Goal: Find specific page/section: Find specific page/section

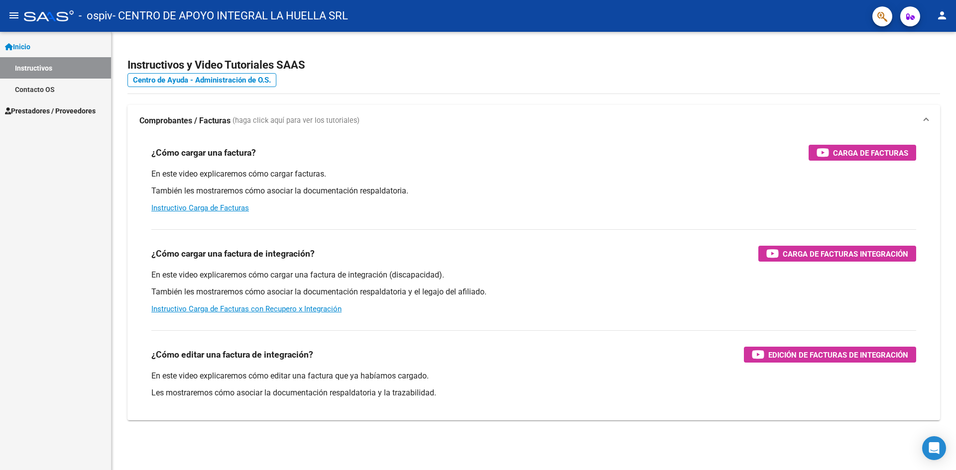
click at [48, 51] on link "Inicio" at bounding box center [55, 46] width 111 height 21
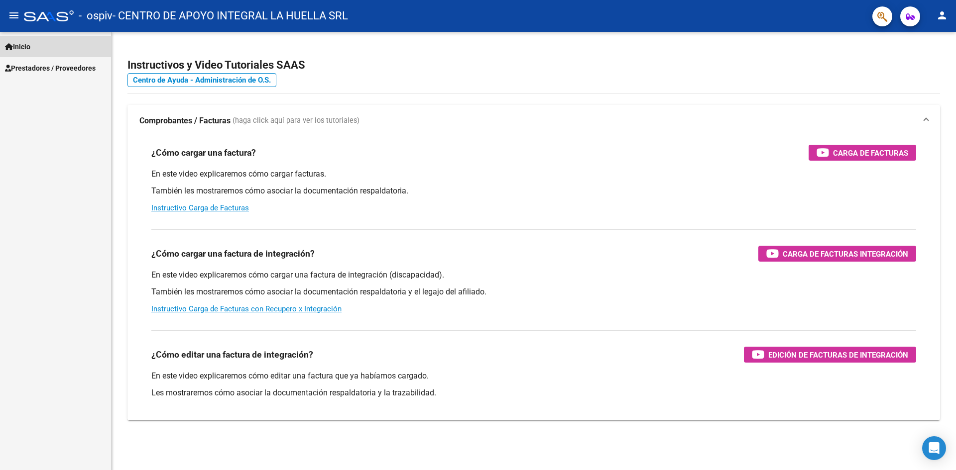
click at [48, 51] on link "Inicio" at bounding box center [55, 46] width 111 height 21
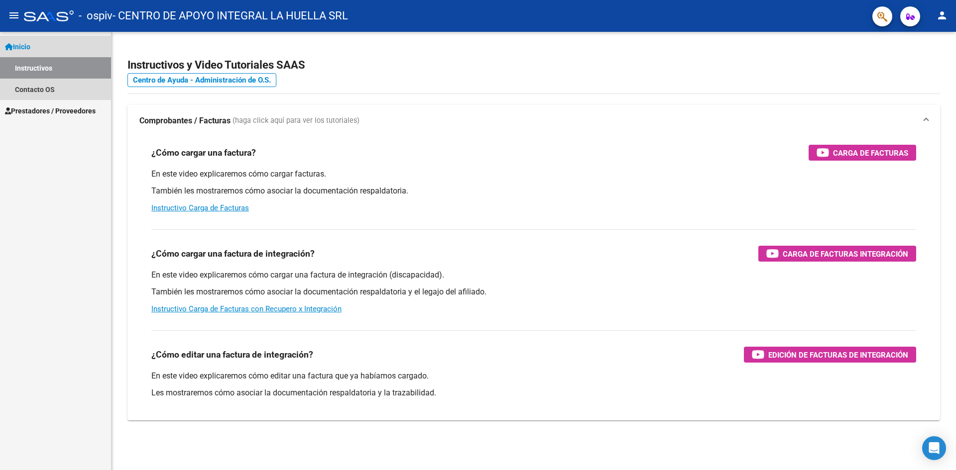
click at [40, 66] on link "Instructivos" at bounding box center [55, 67] width 111 height 21
click at [39, 91] on link "Contacto OS" at bounding box center [55, 89] width 111 height 21
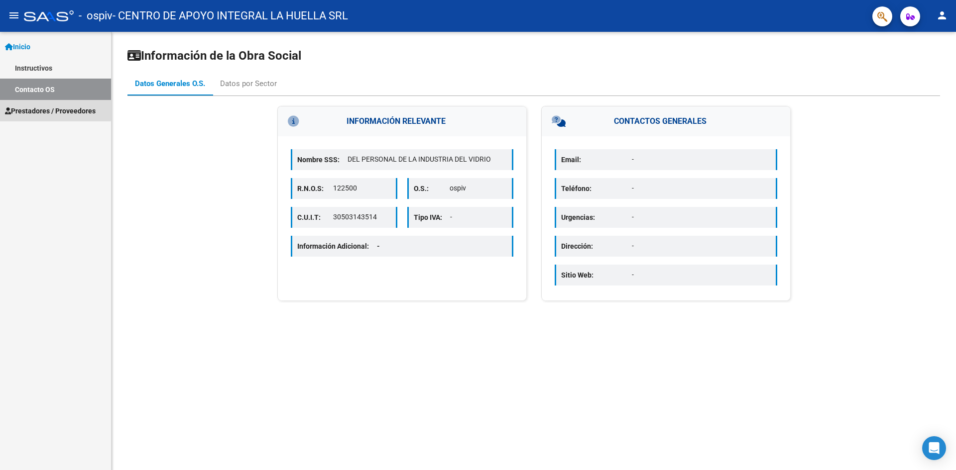
click at [43, 104] on link "Prestadores / Proveedores" at bounding box center [55, 110] width 111 height 21
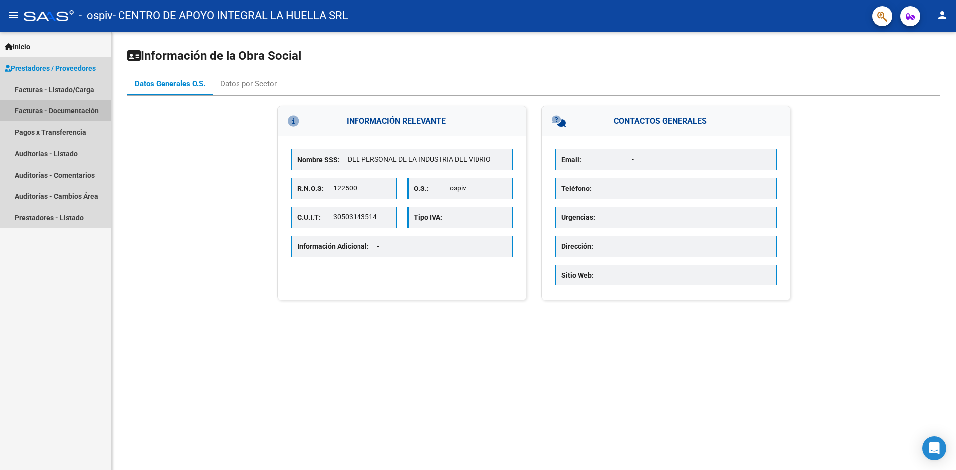
click at [76, 113] on link "Facturas - Documentación" at bounding box center [55, 110] width 111 height 21
